Goal: Task Accomplishment & Management: Use online tool/utility

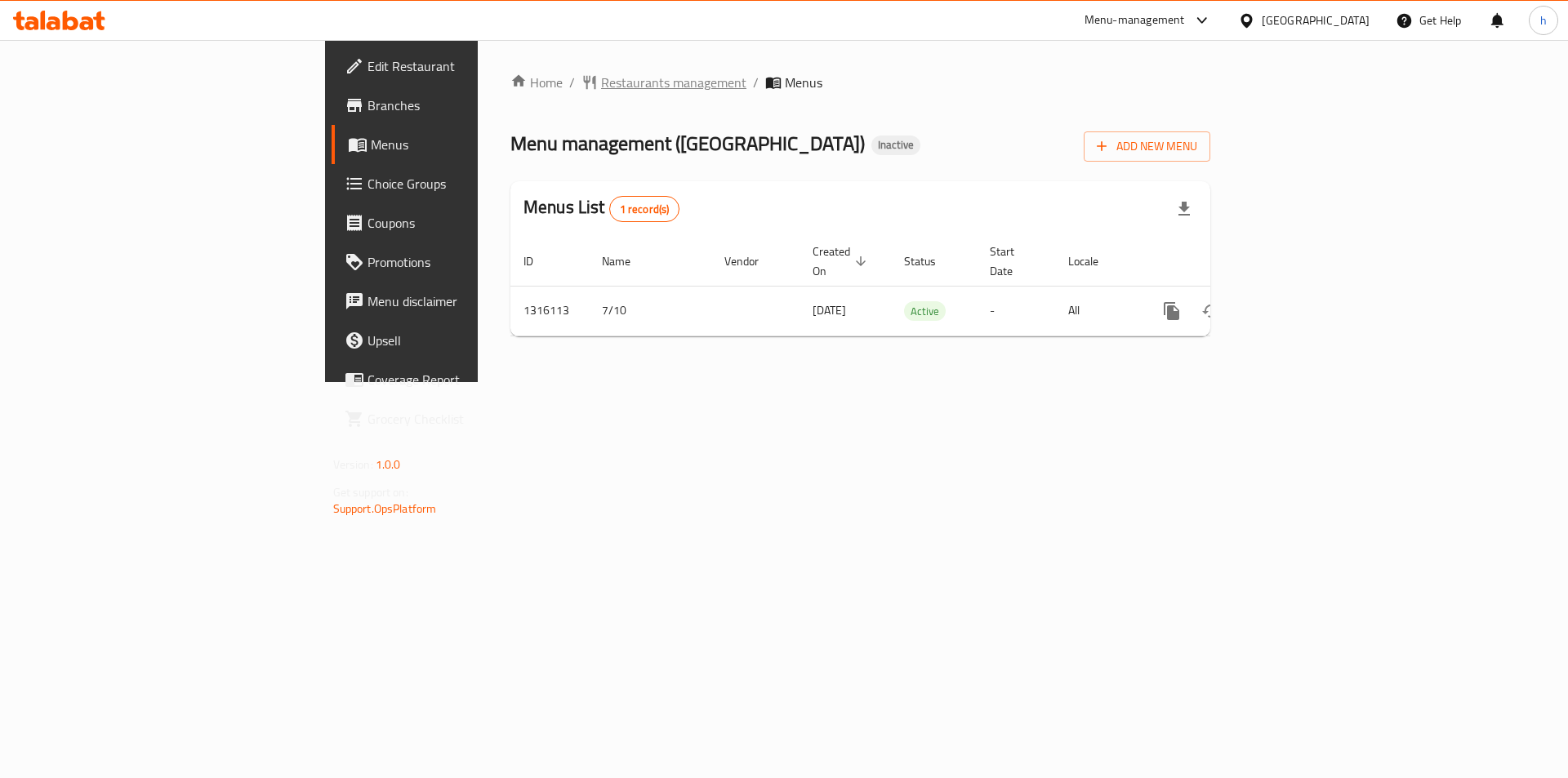
click at [601, 74] on span "Restaurants management" at bounding box center [673, 82] width 146 height 20
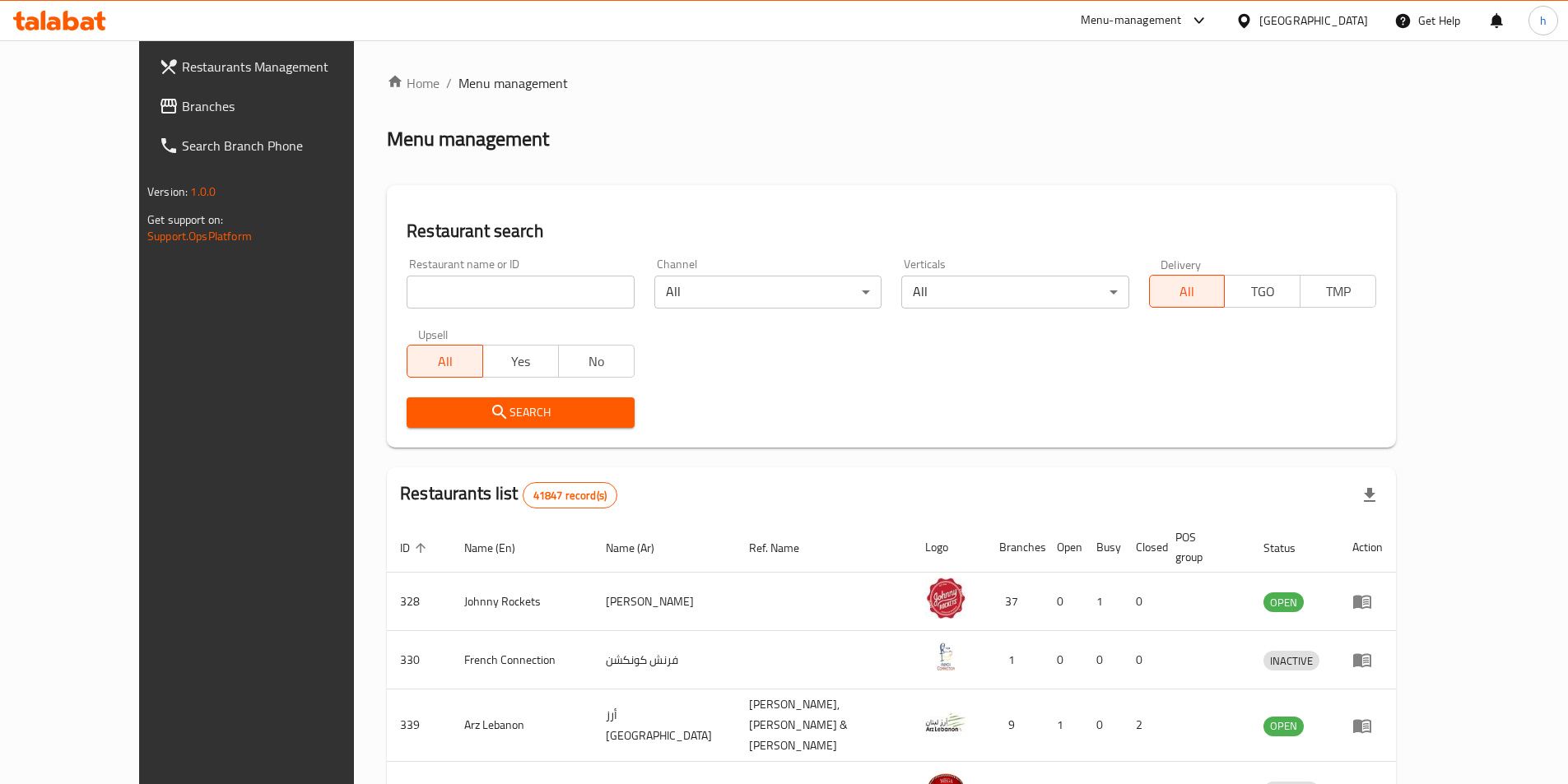
click at [1242, 13] on icon at bounding box center [1244, 21] width 17 height 17
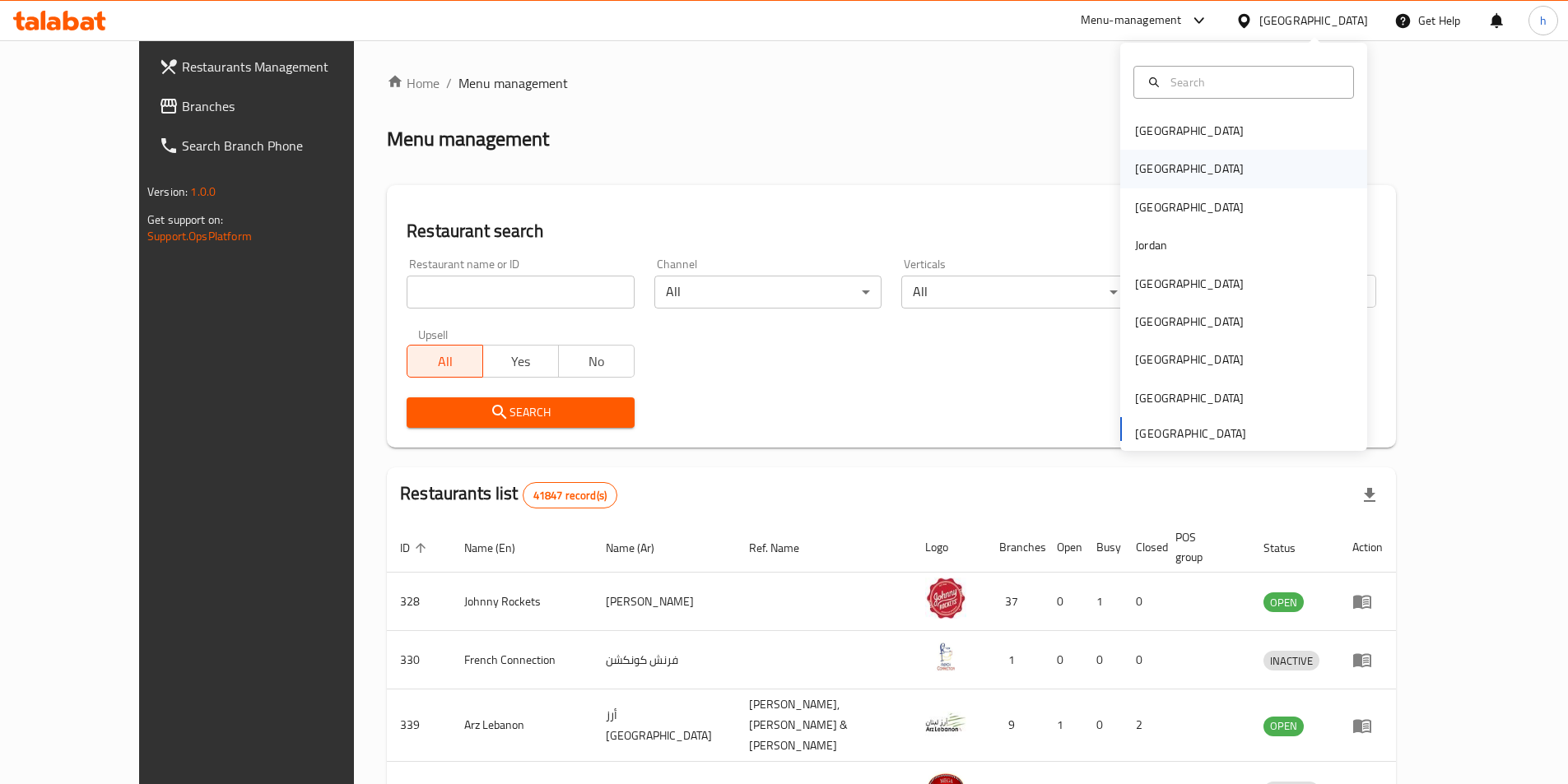
click at [1192, 165] on div "[GEOGRAPHIC_DATA]" at bounding box center [1243, 168] width 247 height 37
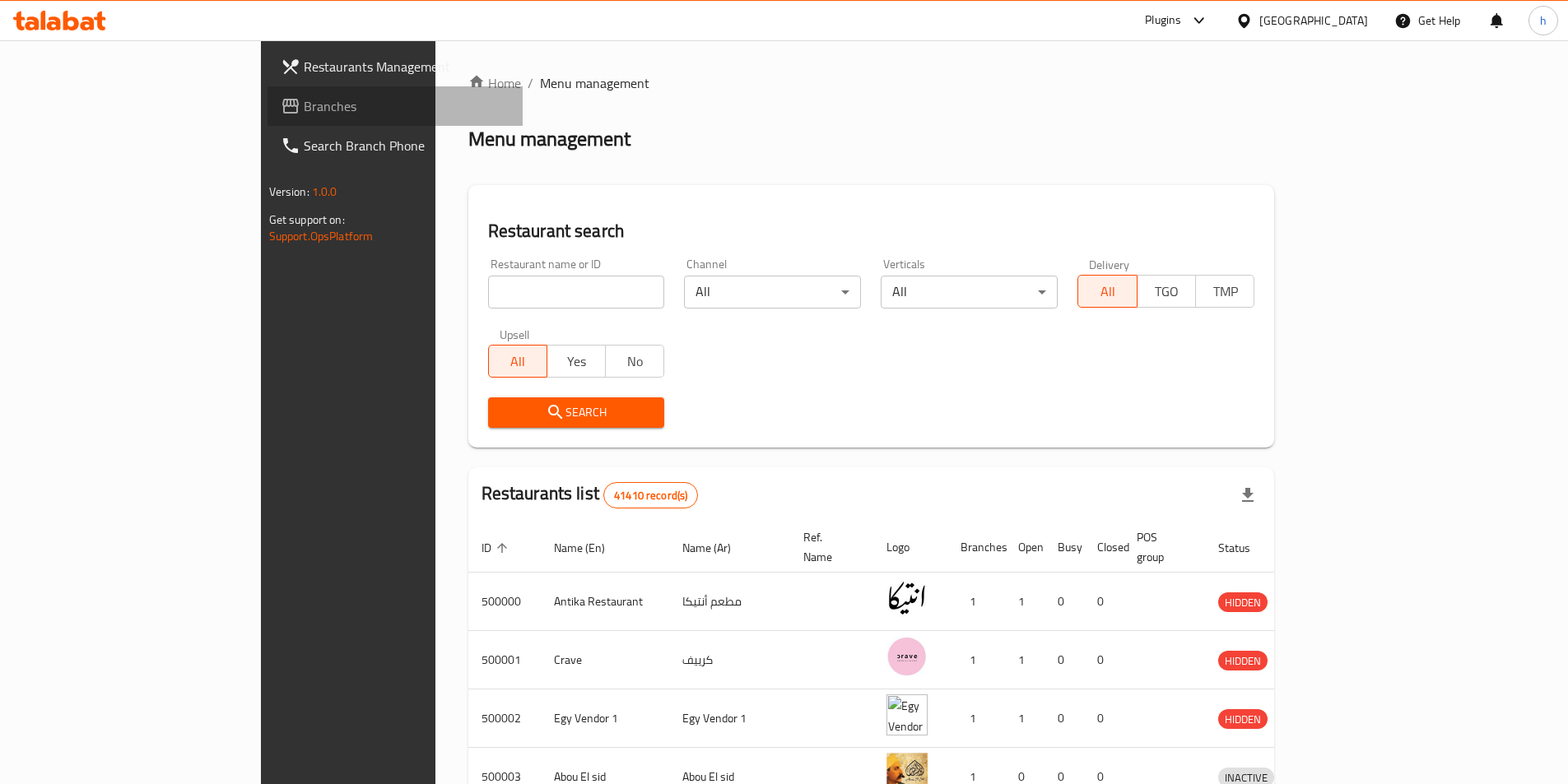
click at [303, 116] on span "Branches" at bounding box center [406, 106] width 205 height 20
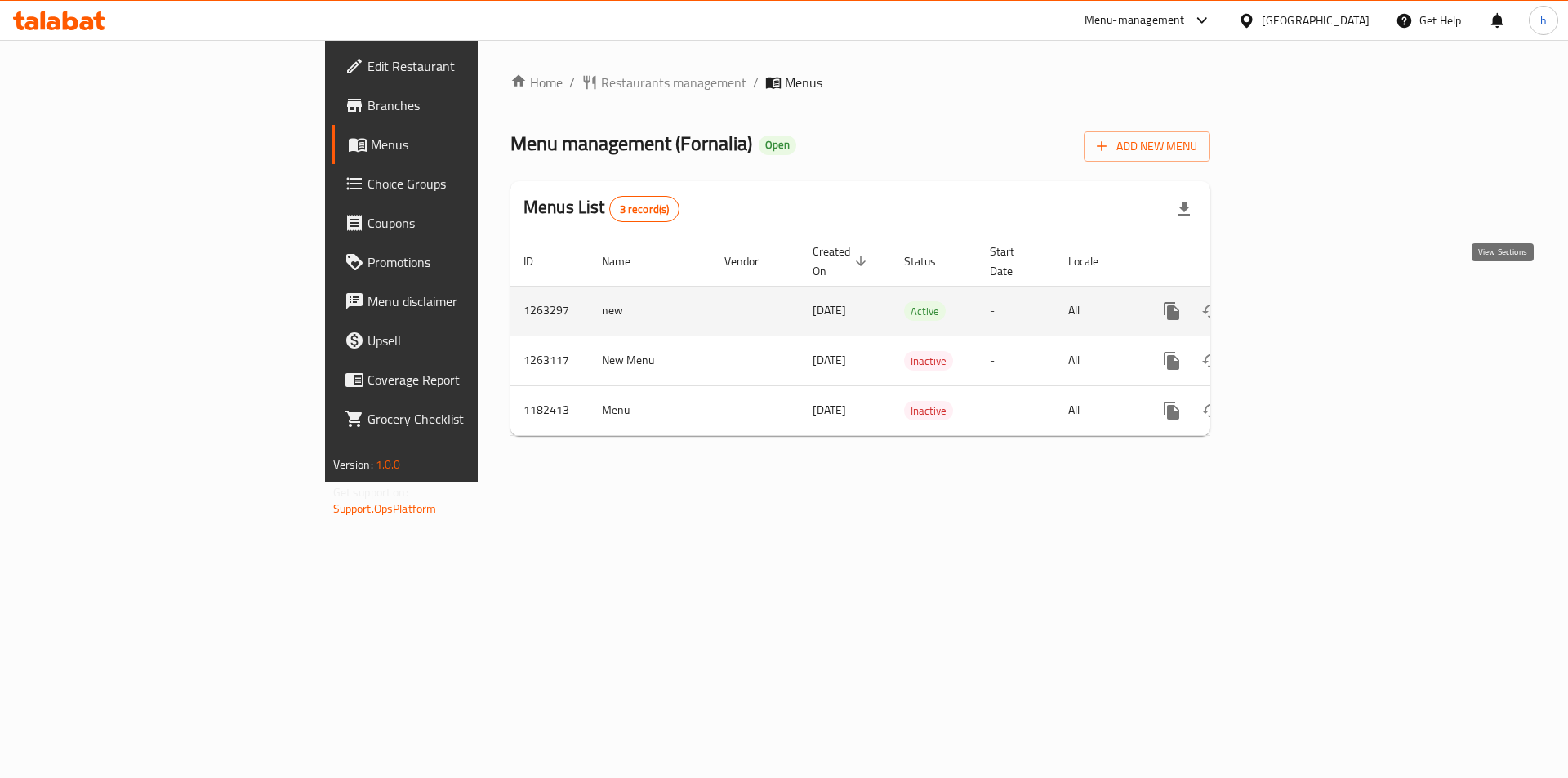
click at [1299, 301] on icon "enhanced table" at bounding box center [1289, 310] width 20 height 20
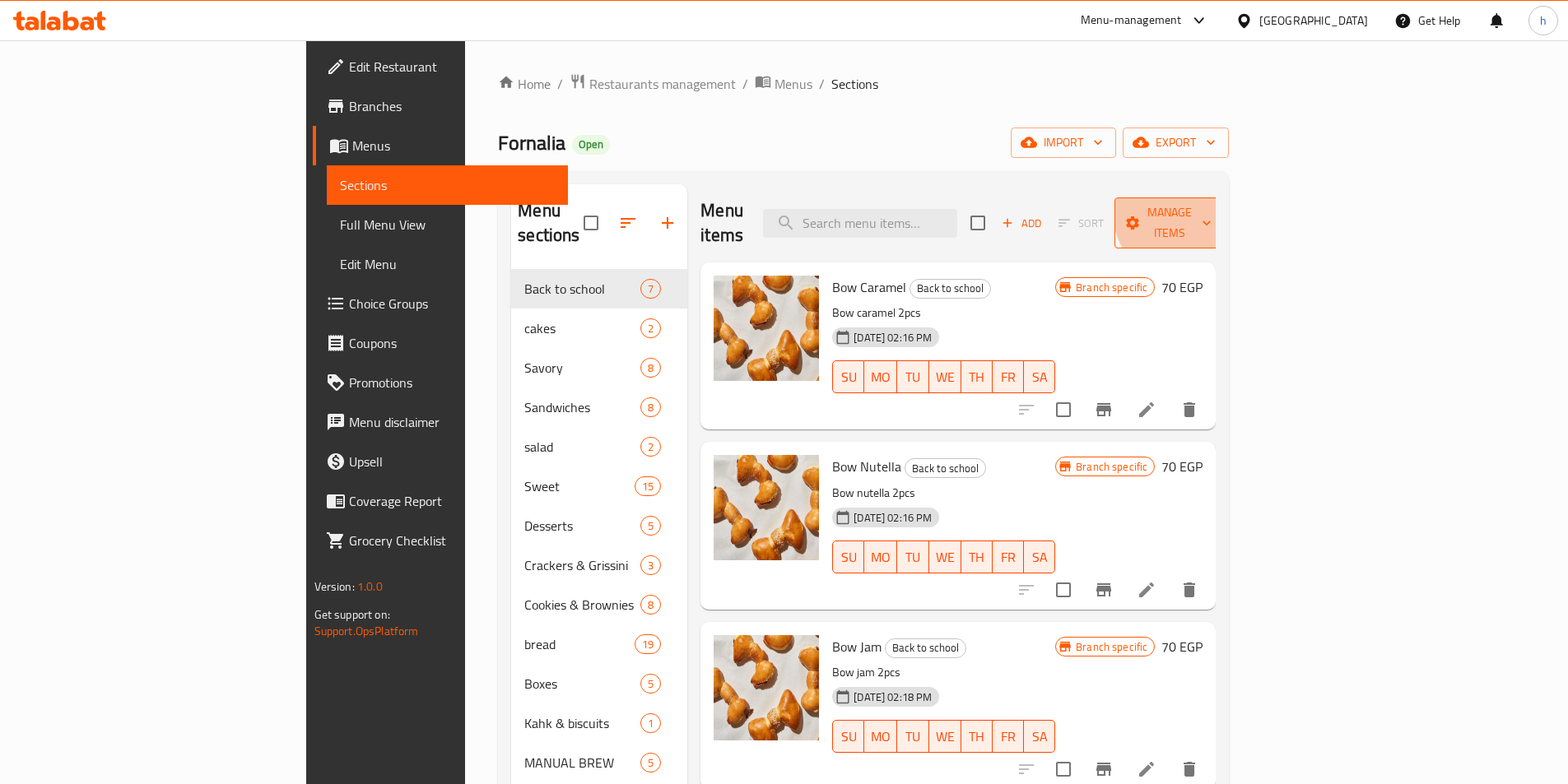
click at [1212, 205] on span "Manage items" at bounding box center [1169, 223] width 84 height 41
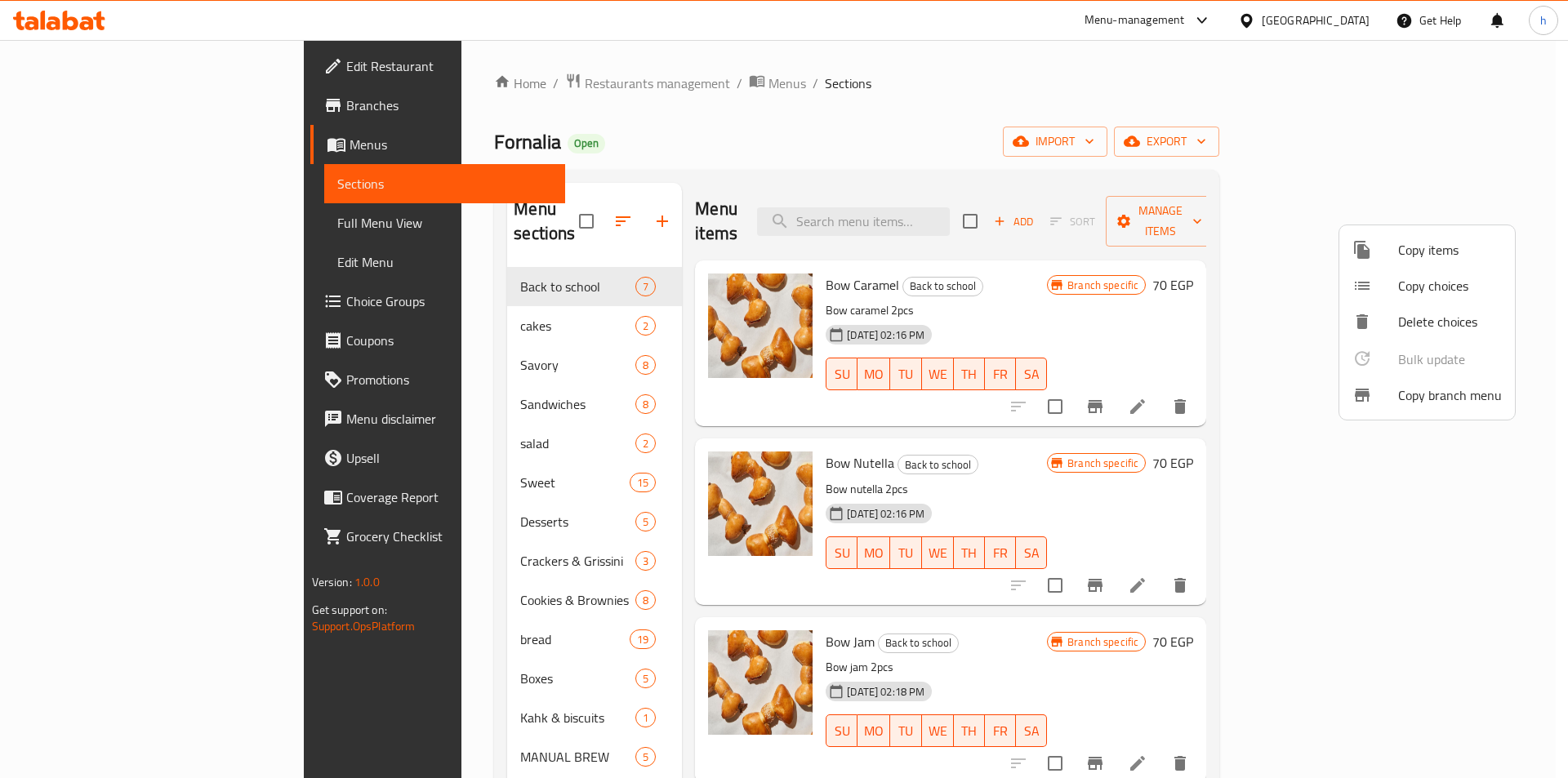
click at [1453, 389] on span "Copy branch menu" at bounding box center [1450, 395] width 104 height 20
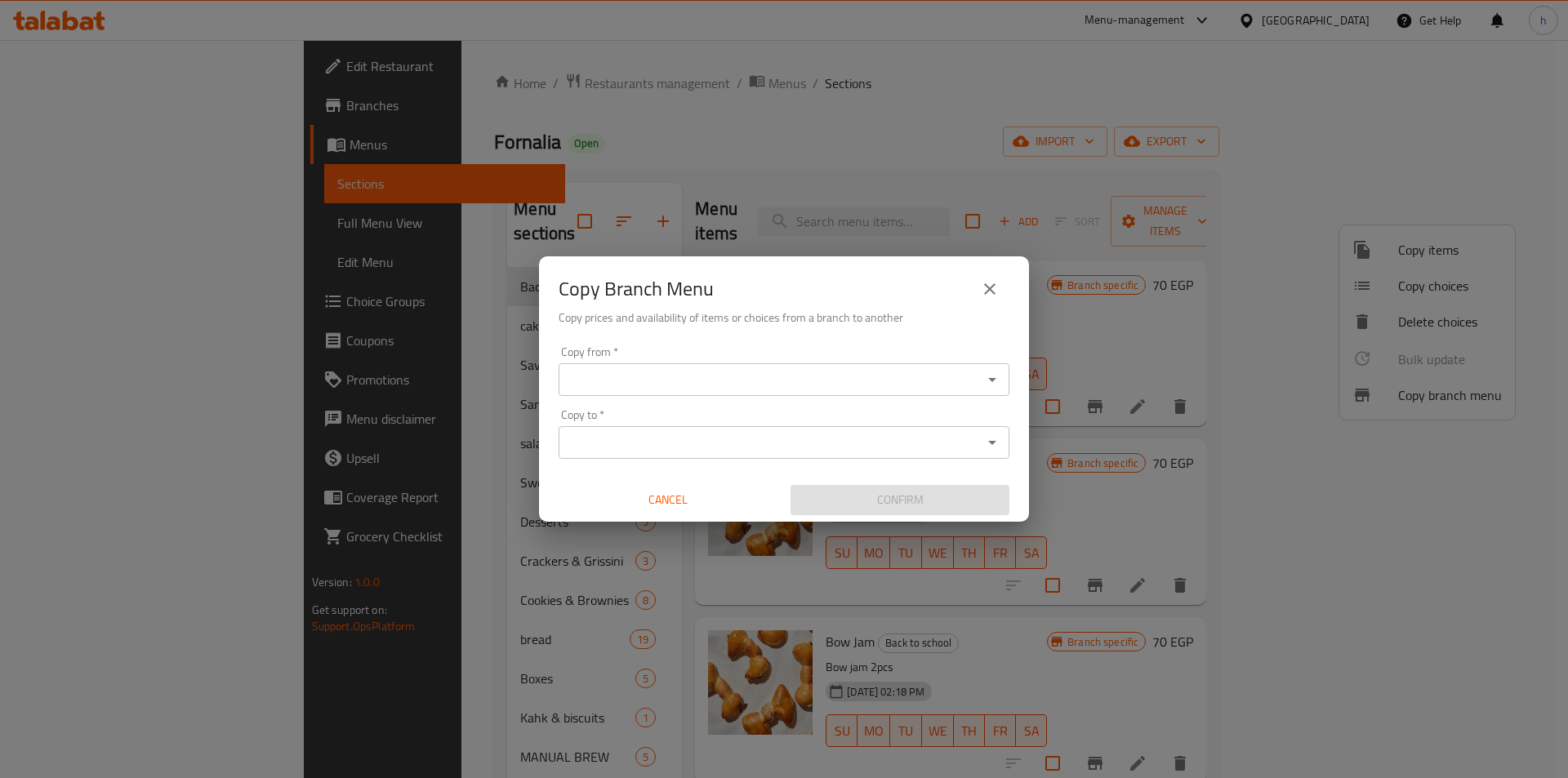
click at [787, 458] on div "Copy to *" at bounding box center [783, 442] width 451 height 32
click at [798, 454] on div "Copy to *" at bounding box center [783, 442] width 451 height 32
click at [993, 448] on icon "Open" at bounding box center [992, 442] width 20 height 20
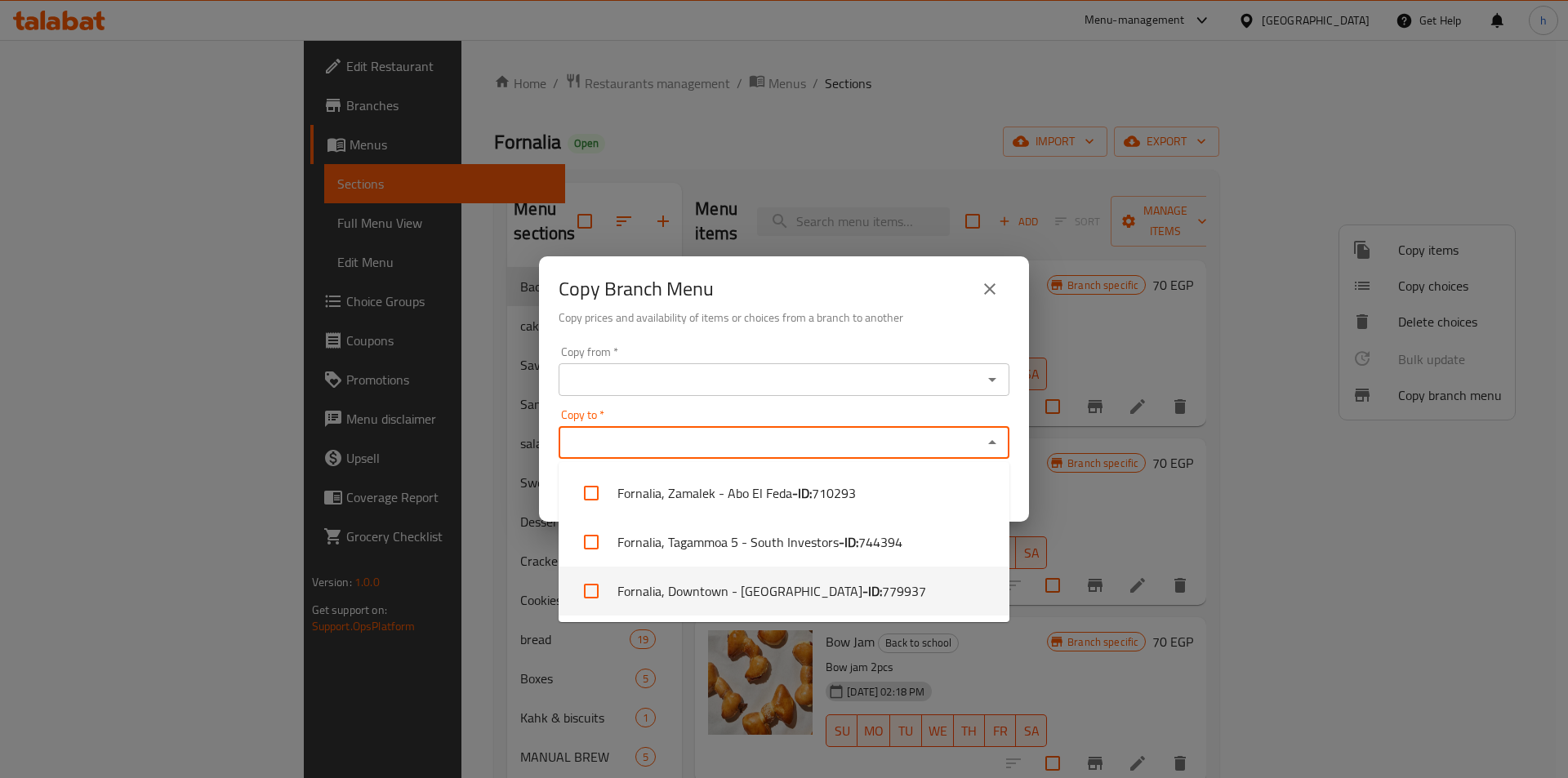
click at [909, 582] on li "Fornalia, Downtown - Tahrir - ID: 779937" at bounding box center [783, 590] width 451 height 49
checkbox input "true"
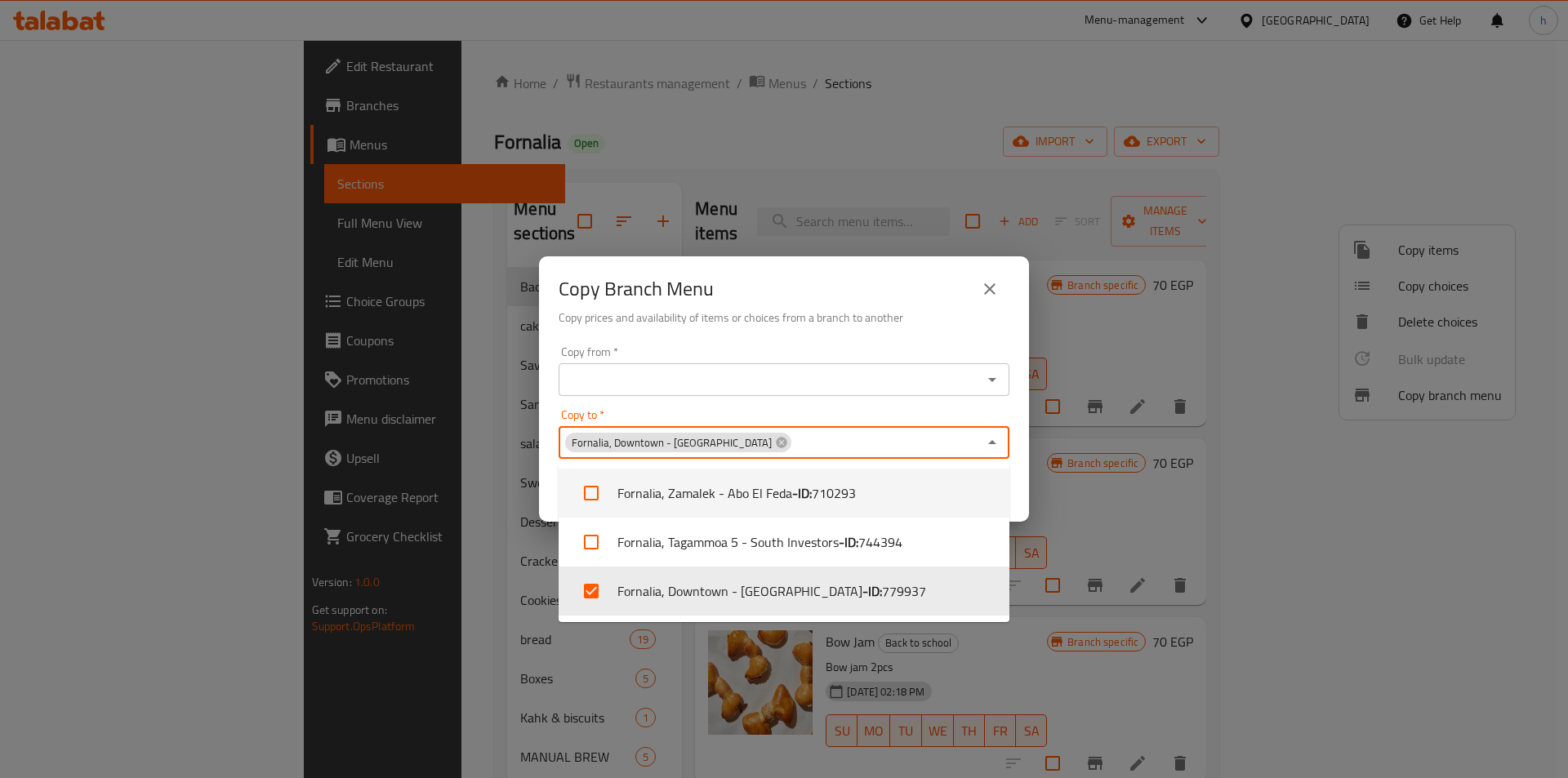
click at [990, 383] on icon "Open" at bounding box center [992, 379] width 20 height 20
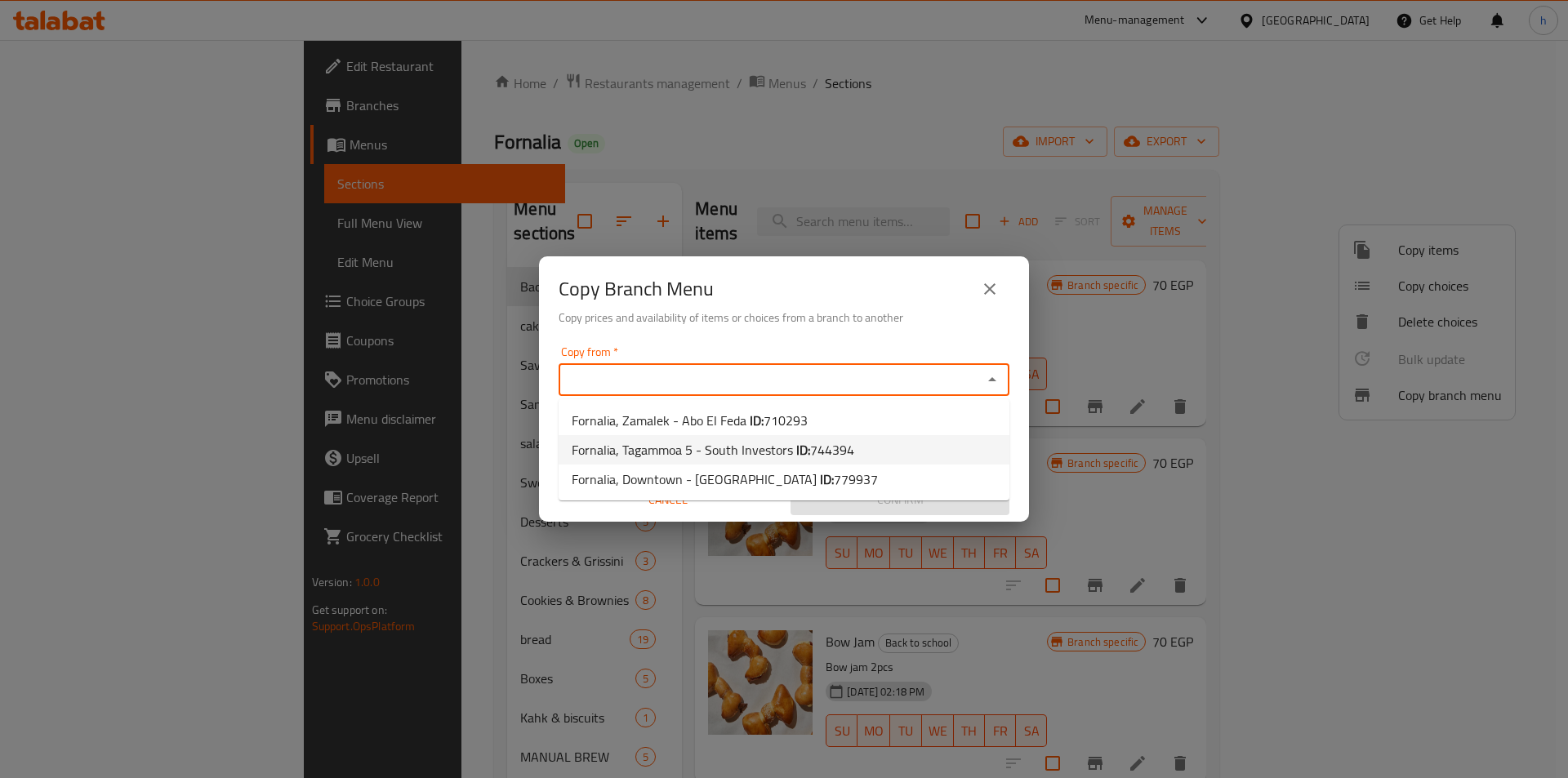
click at [947, 446] on li "Fornalia, Tagammoa 5 - South Investors ID: 744394" at bounding box center [783, 449] width 451 height 30
type input "Fornalia, Tagammoa 5 - South Investors"
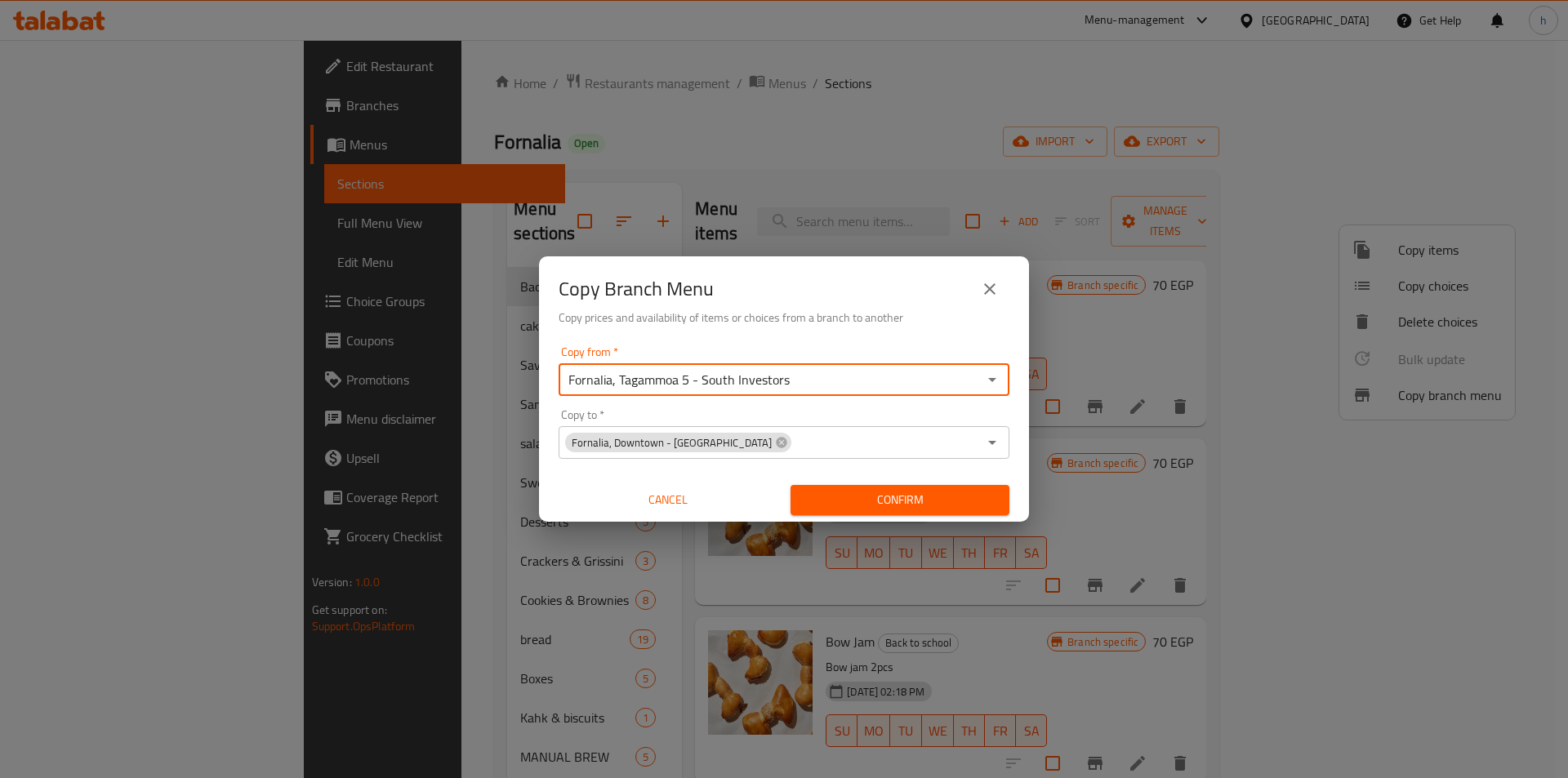
click at [930, 382] on input "Fornalia, Tagammoa 5 - South Investors" at bounding box center [770, 380] width 414 height 23
click at [993, 385] on icon "Open" at bounding box center [992, 379] width 20 height 20
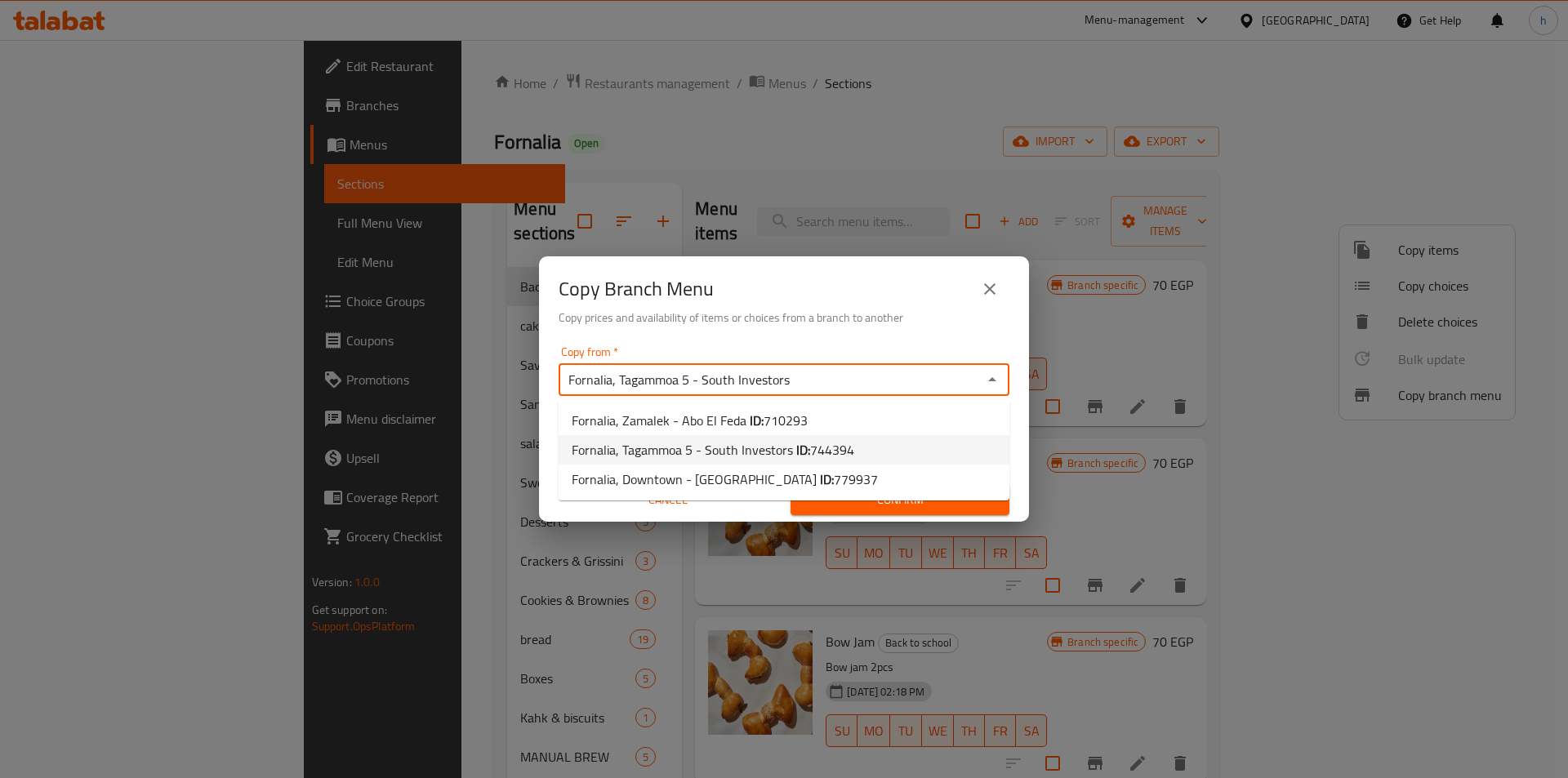
click at [959, 446] on li "Fornalia, Tagammoa 5 - South Investors ID: 744394" at bounding box center [783, 449] width 451 height 30
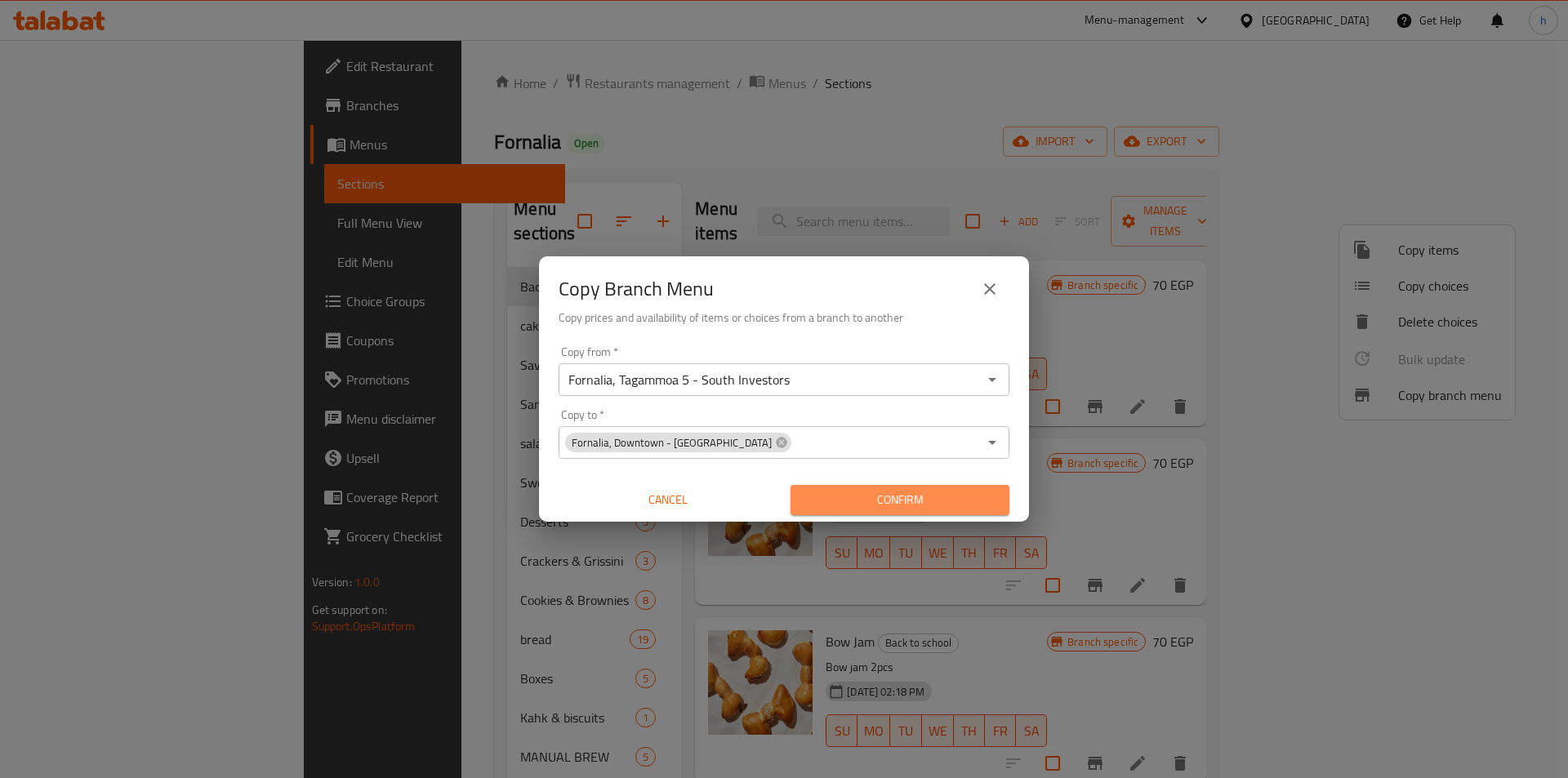
click at [967, 502] on span "Confirm" at bounding box center [900, 499] width 192 height 20
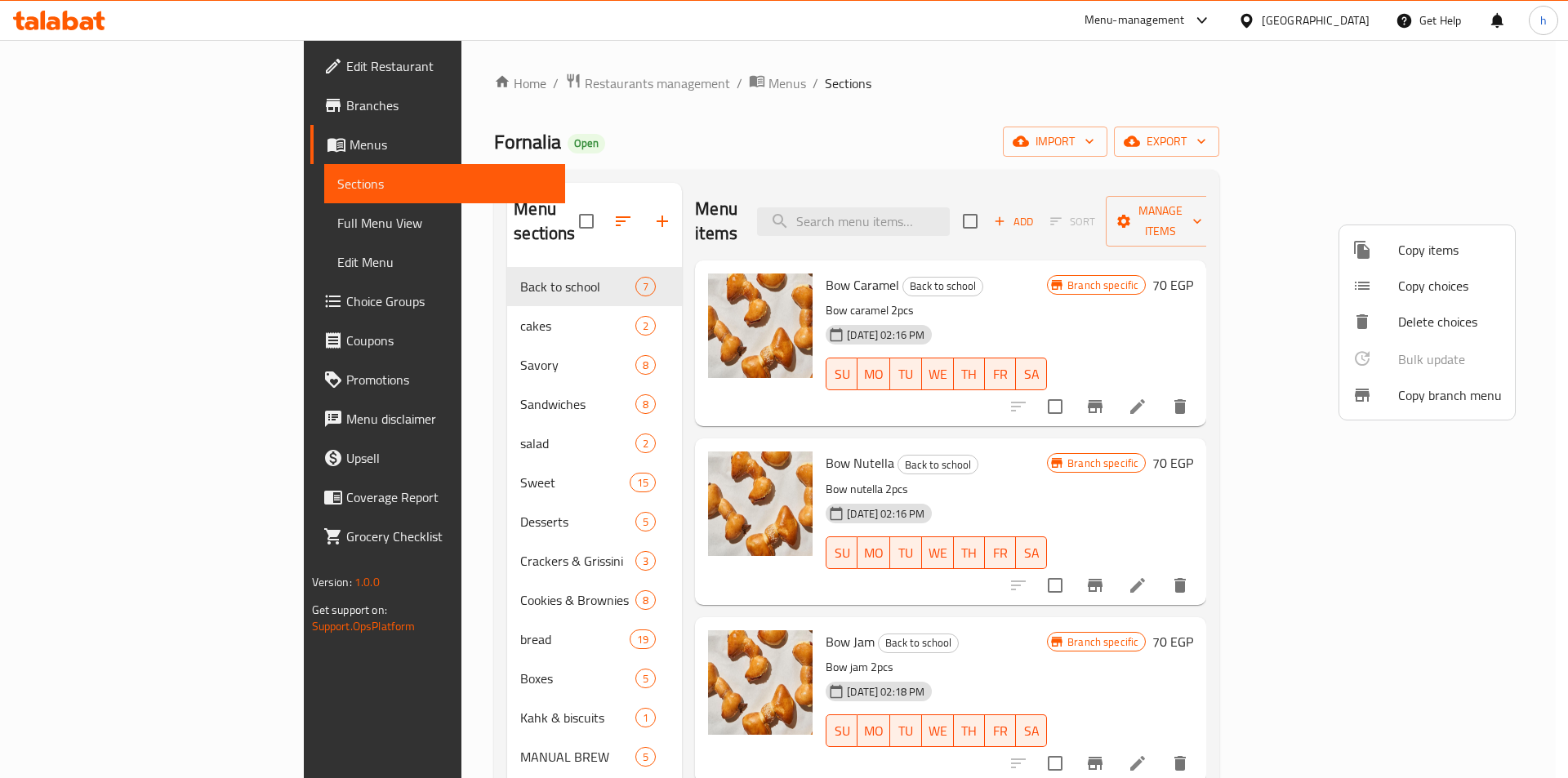
click at [80, 106] on div at bounding box center [784, 389] width 1568 height 778
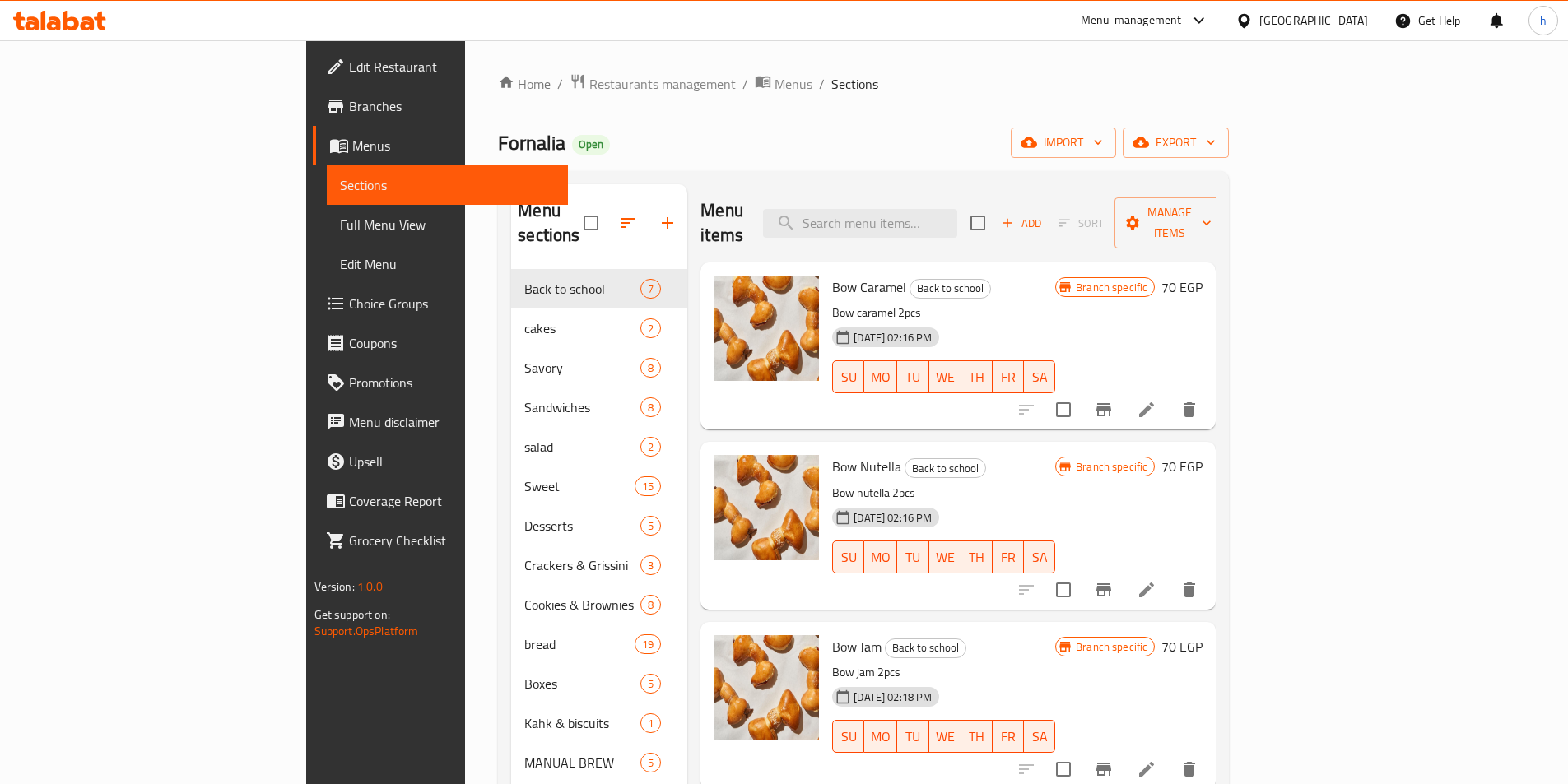
click at [349, 110] on span "Branches" at bounding box center [451, 106] width 205 height 20
